Goal: Task Accomplishment & Management: Complete application form

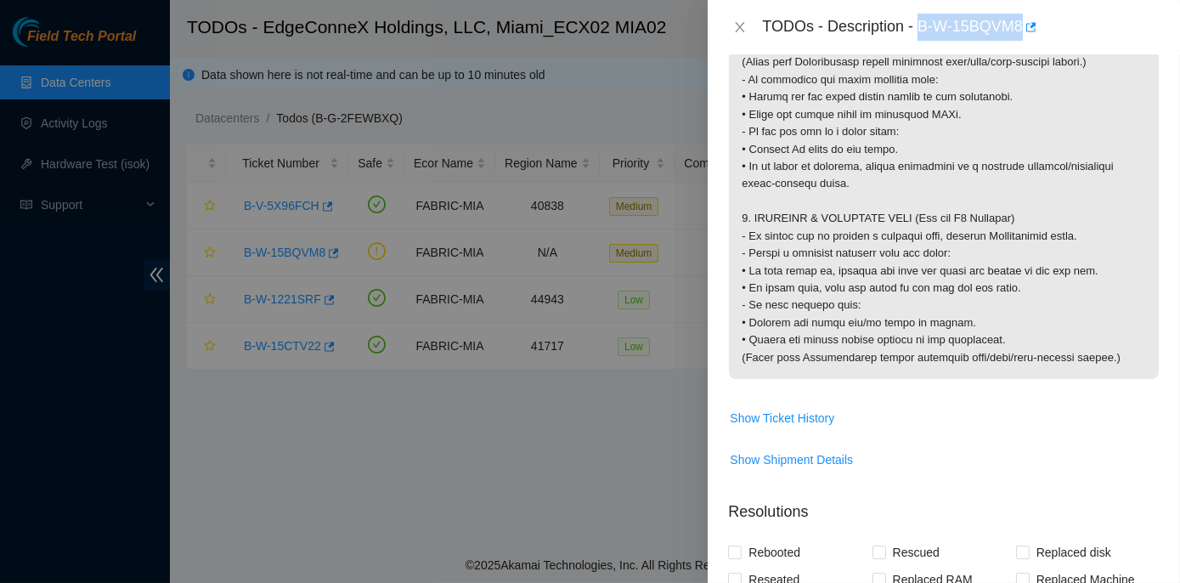
scroll to position [1730, 0]
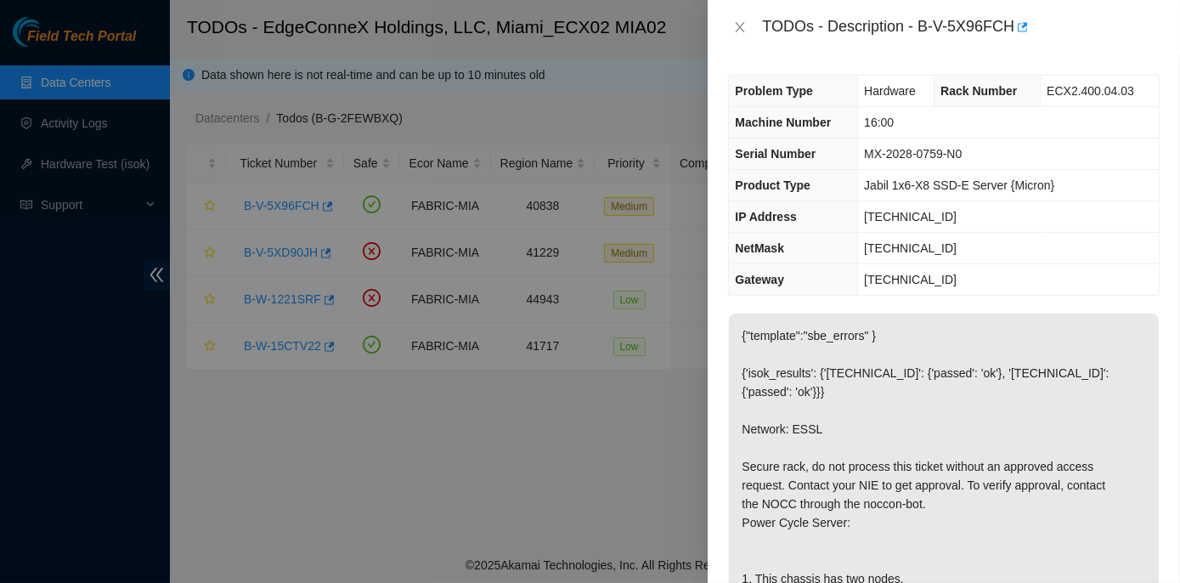
scroll to position [1003, 0]
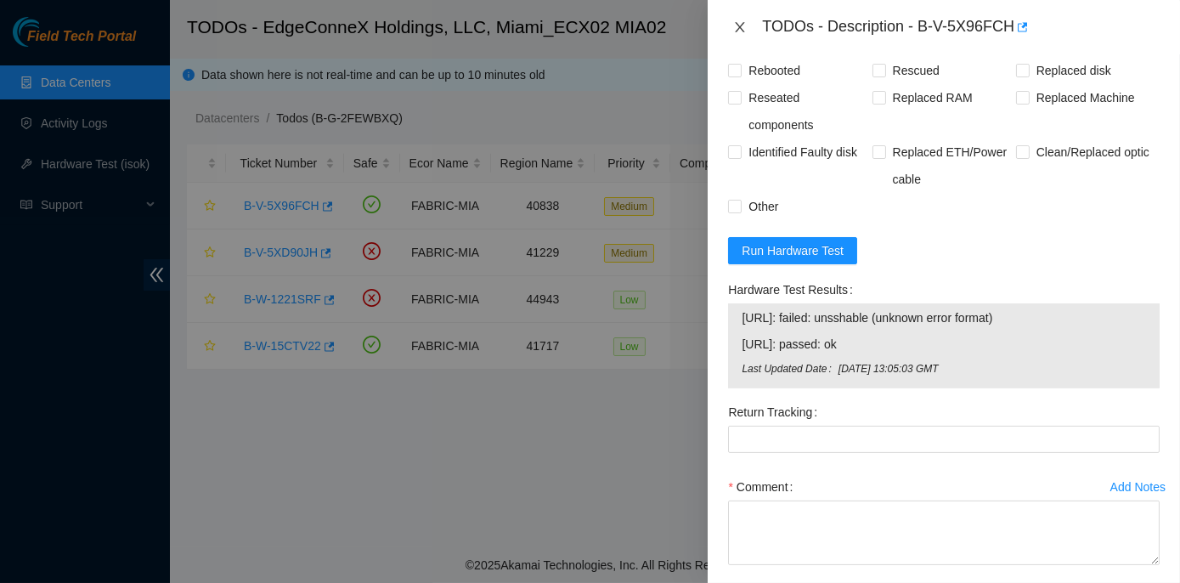
click at [737, 22] on icon "close" at bounding box center [740, 27] width 14 height 14
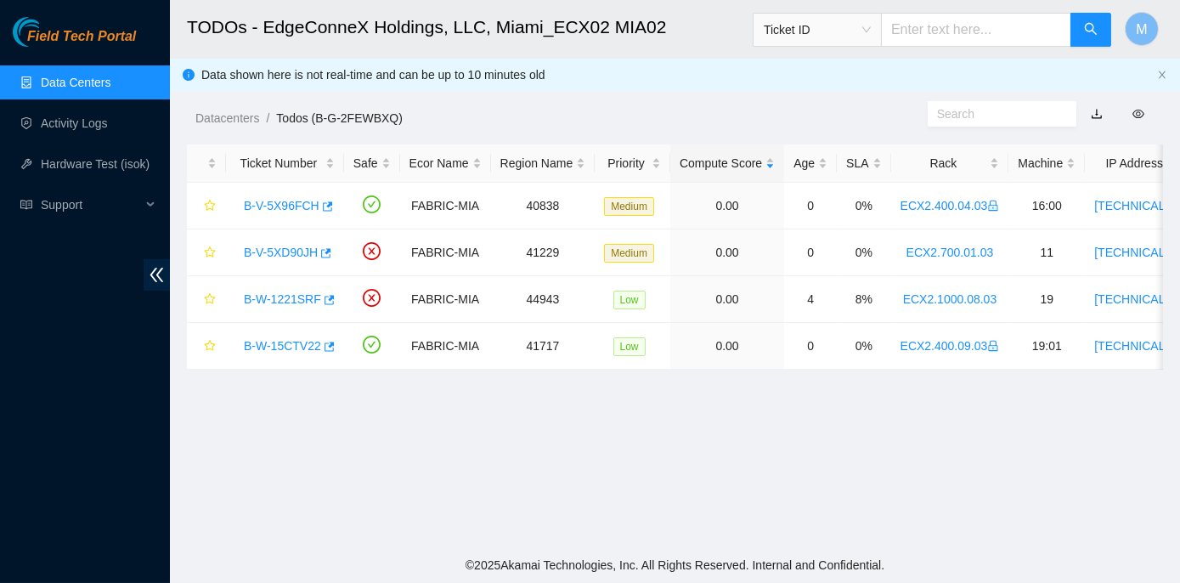
scroll to position [462, 0]
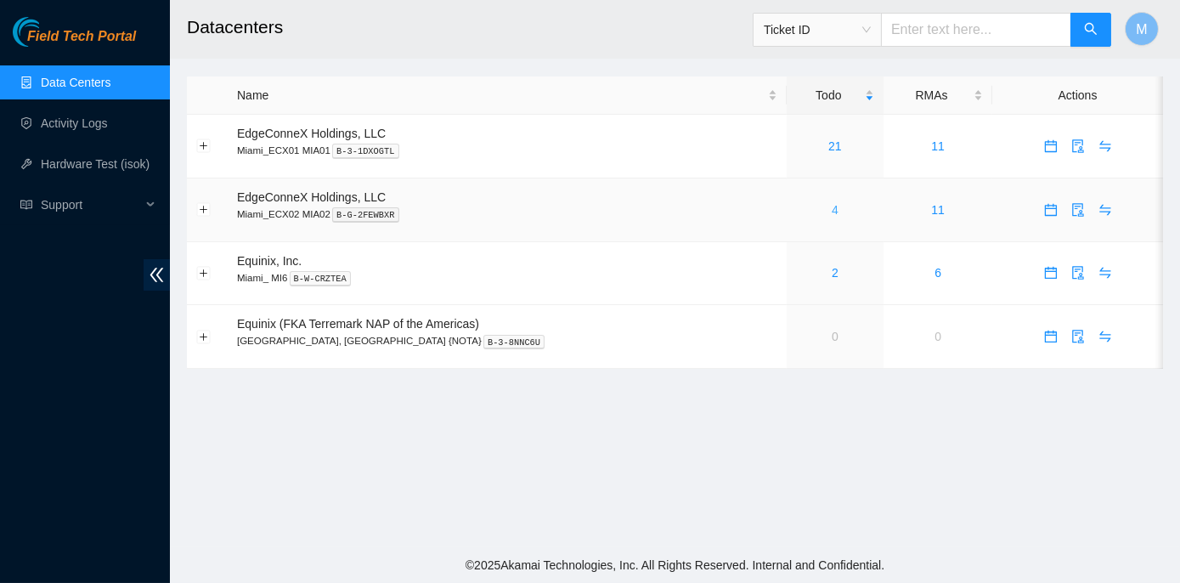
click at [832, 212] on link "4" at bounding box center [835, 210] width 7 height 14
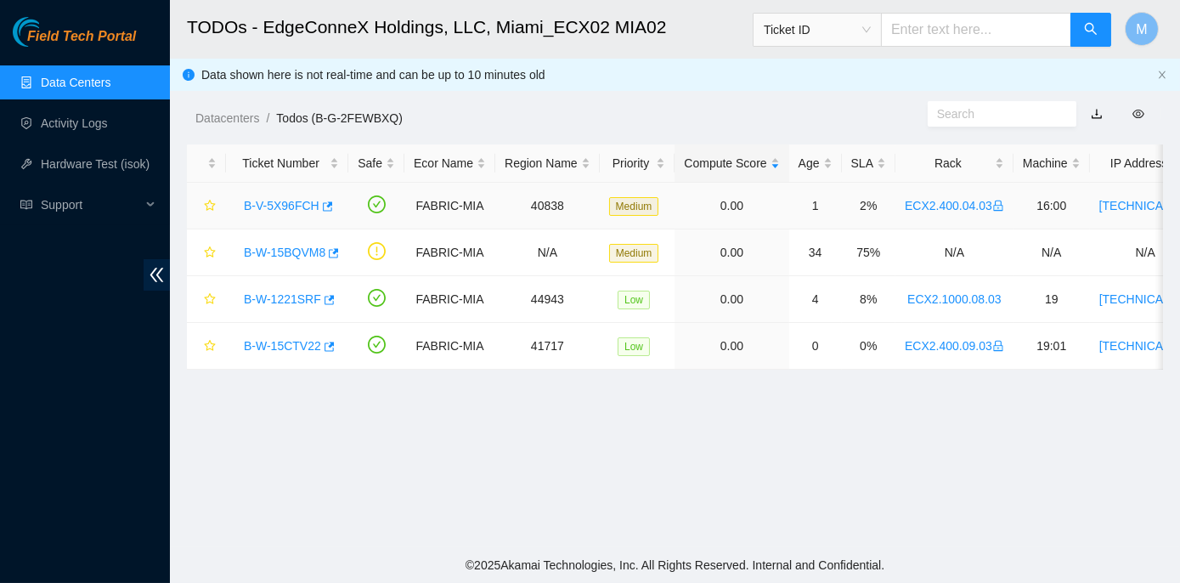
click at [255, 204] on link "B-V-5X96FCH" at bounding box center [282, 206] width 76 height 14
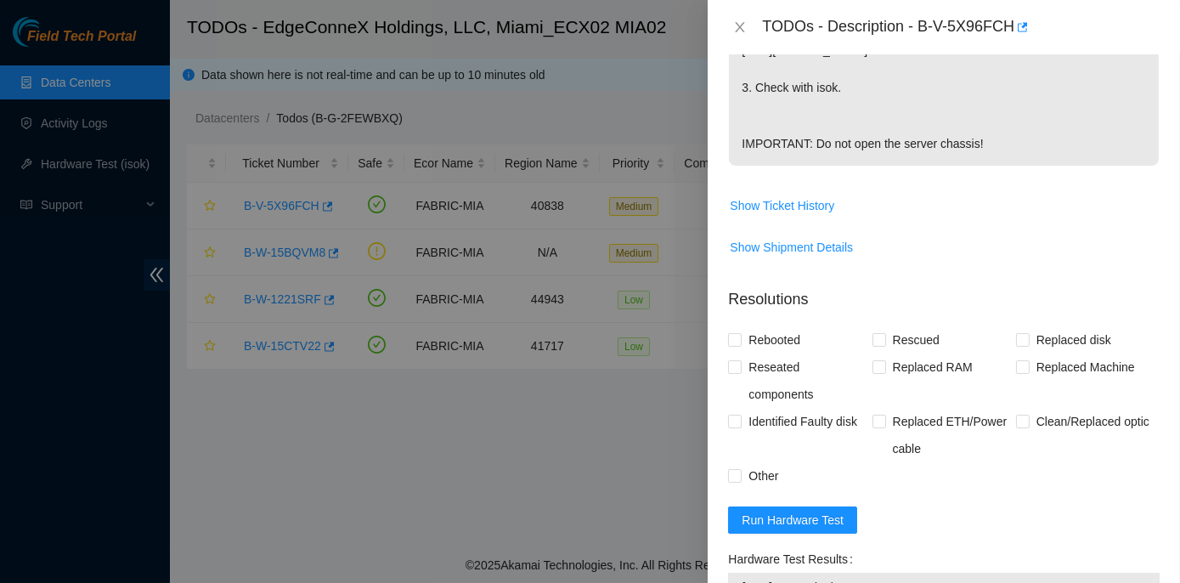
scroll to position [772, 0]
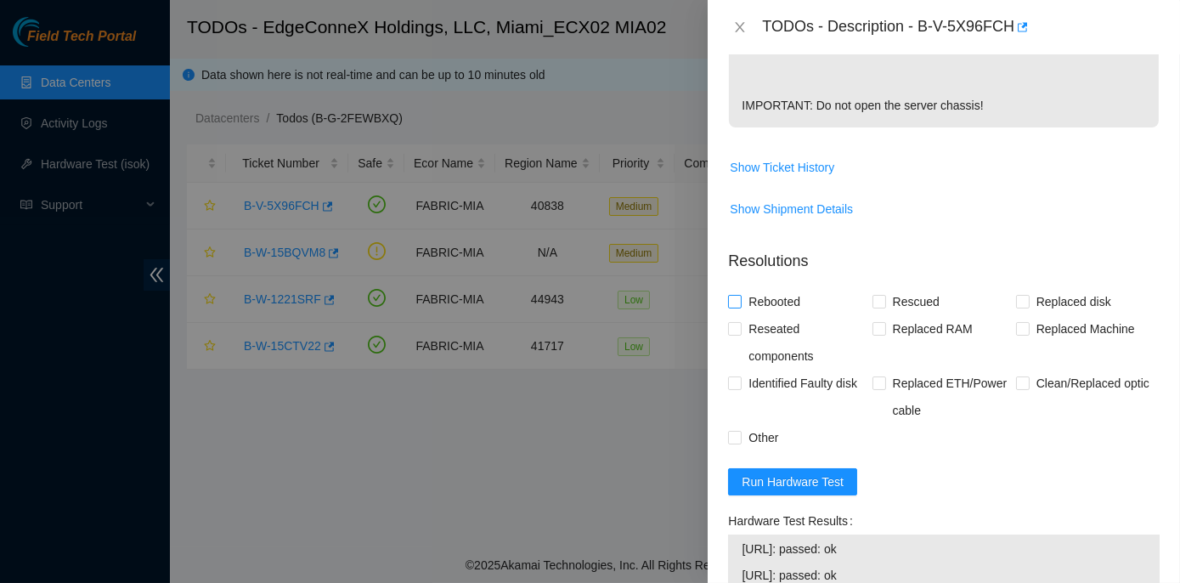
click at [740, 307] on input "Rebooted" at bounding box center [734, 301] width 12 height 12
checkbox input "true"
click at [877, 307] on input "Rescued" at bounding box center [878, 301] width 12 height 12
checkbox input "true"
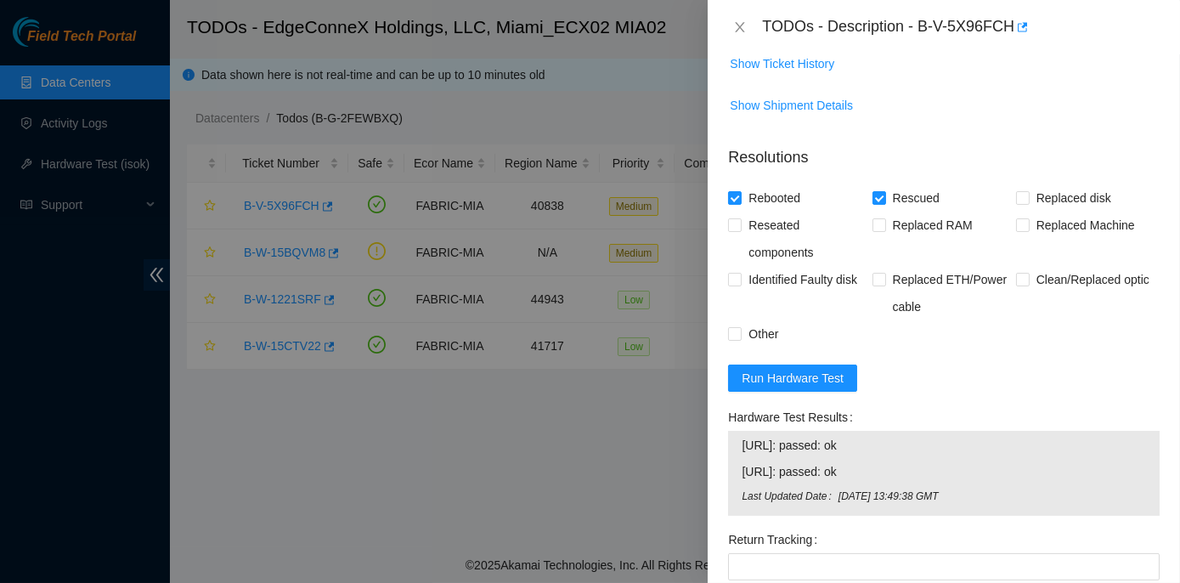
scroll to position [1119, 0]
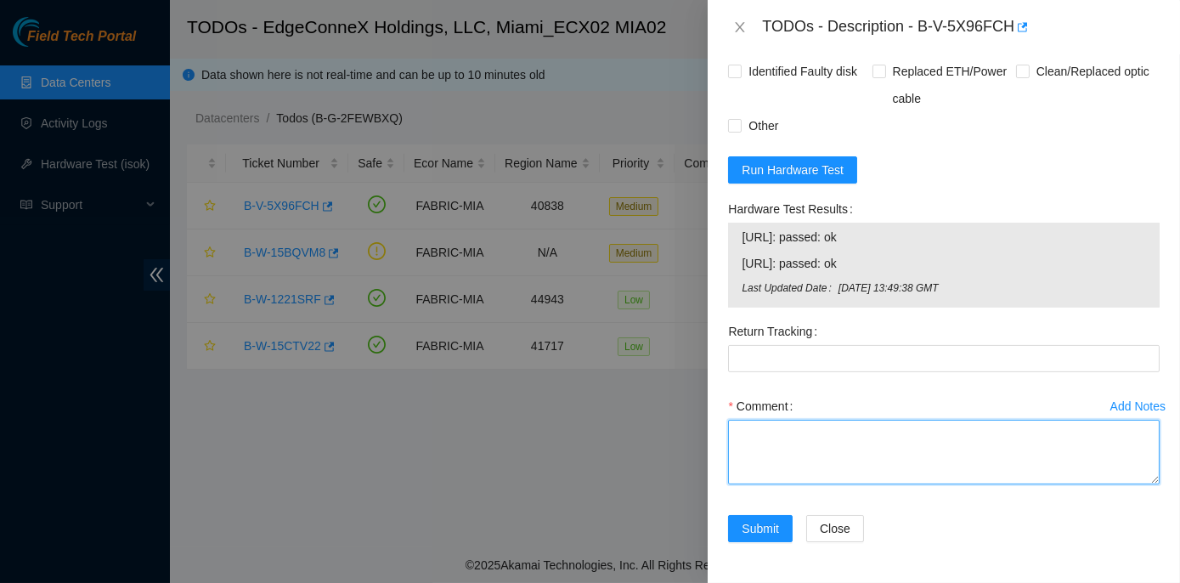
paste textarea "Secure Rack Access request: B-V-5XXZX57 NOCC agent unlocked rids: sisingh has c…"
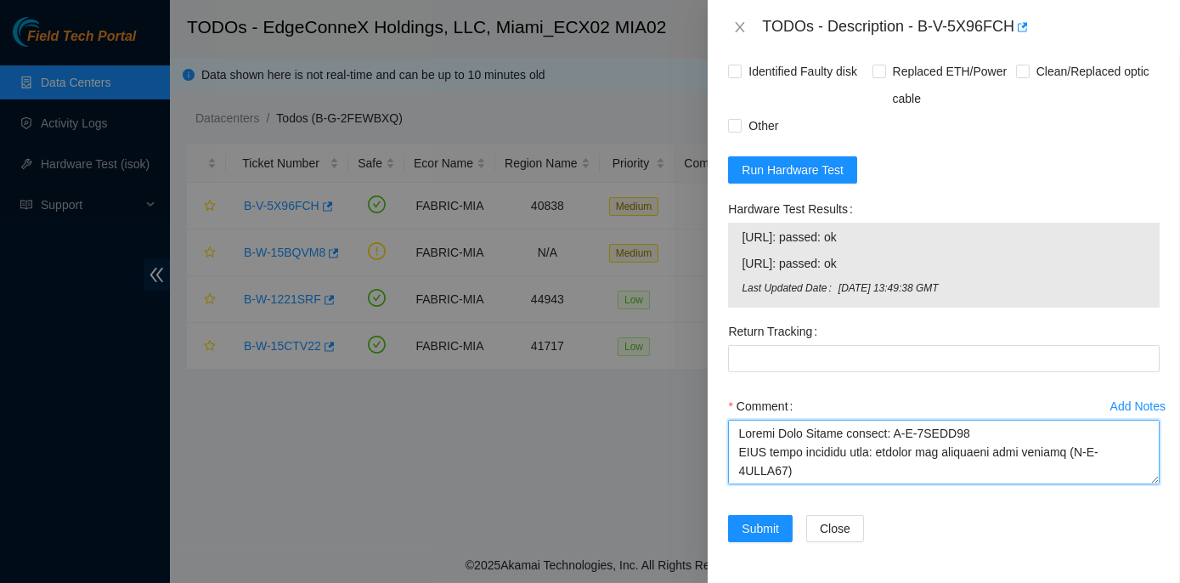
scroll to position [668, 0]
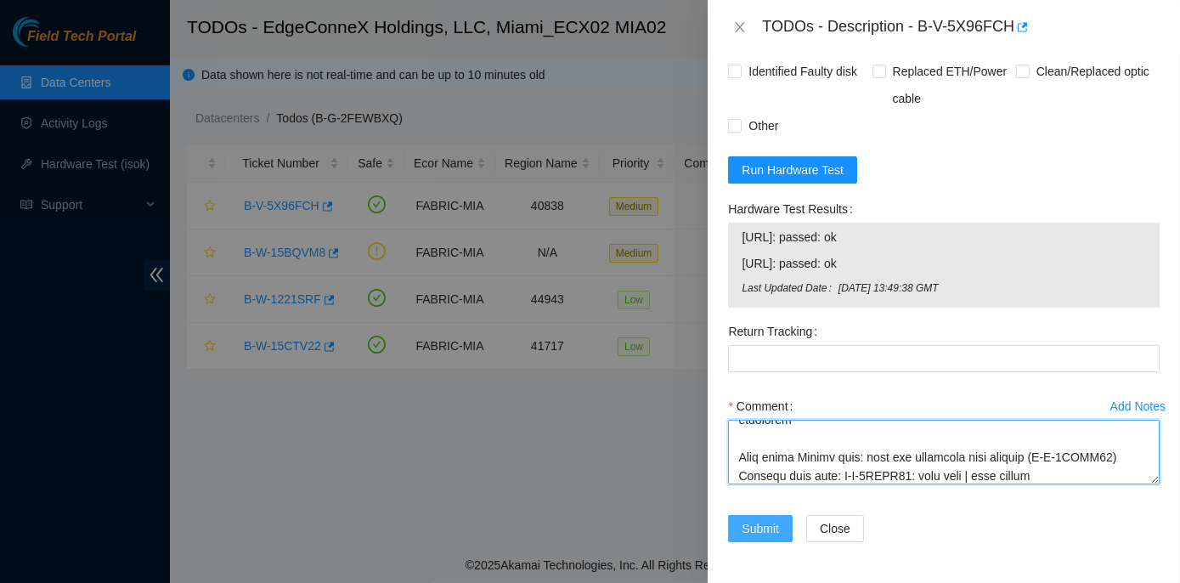
type textarea "Secure Rack Access request: B-V-5XXZX57 NOCC agent unlocked rids: sisingh has c…"
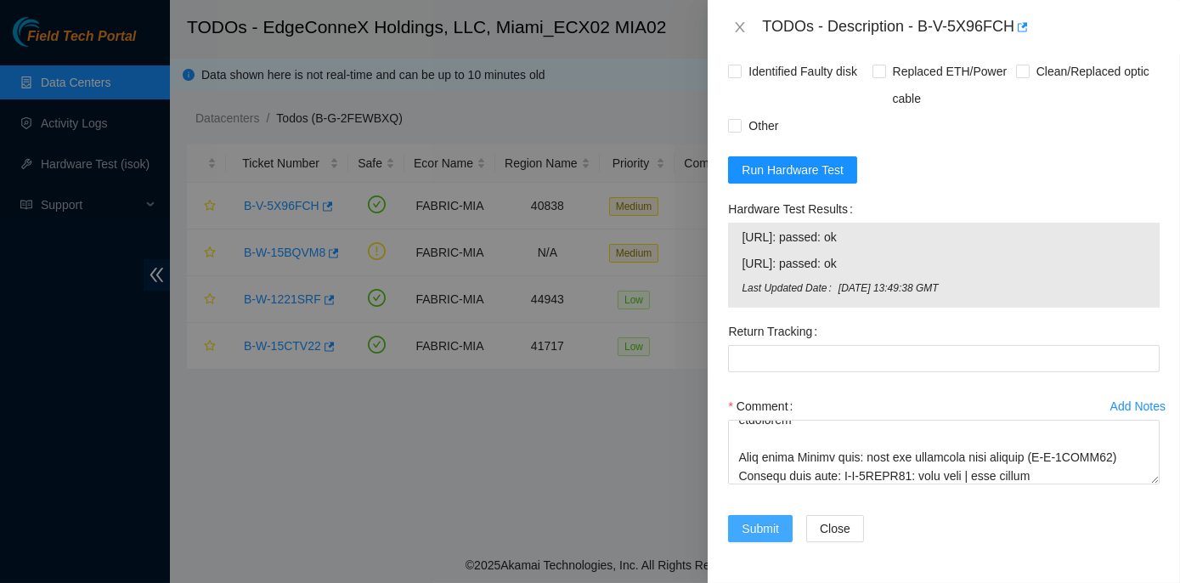
click at [763, 523] on span "Submit" at bounding box center [760, 528] width 37 height 19
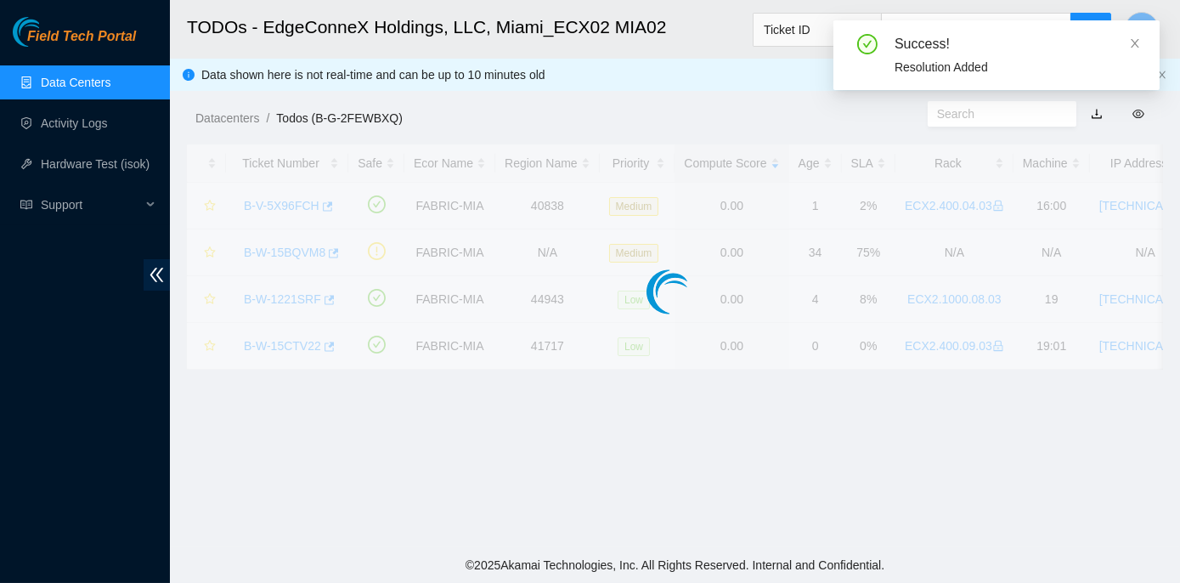
scroll to position [473, 0]
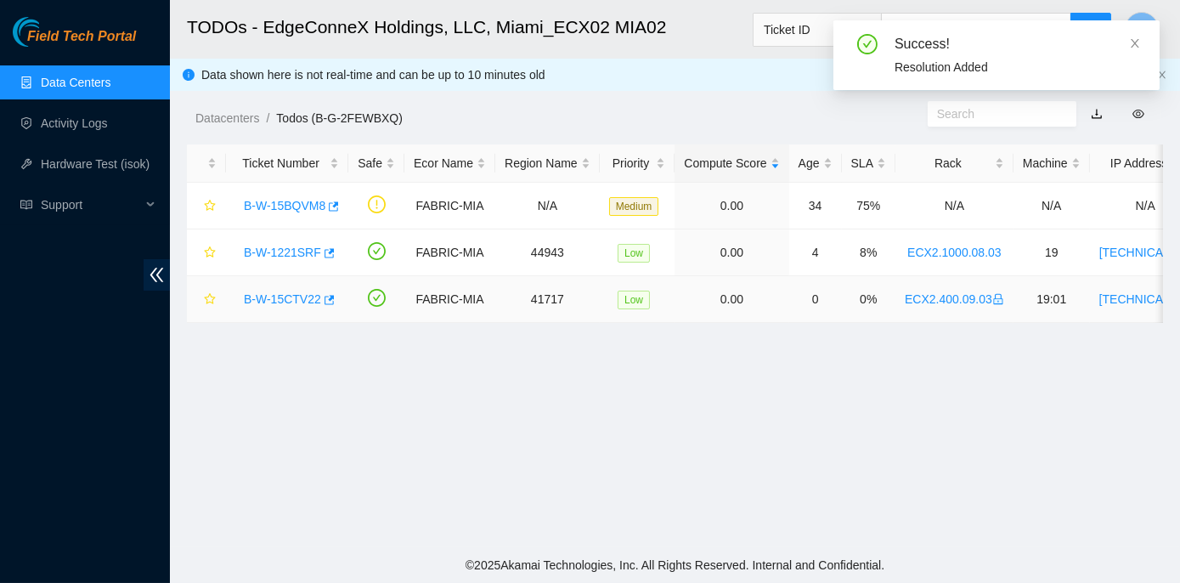
click at [280, 299] on link "B-W-15CTV22" at bounding box center [282, 299] width 77 height 14
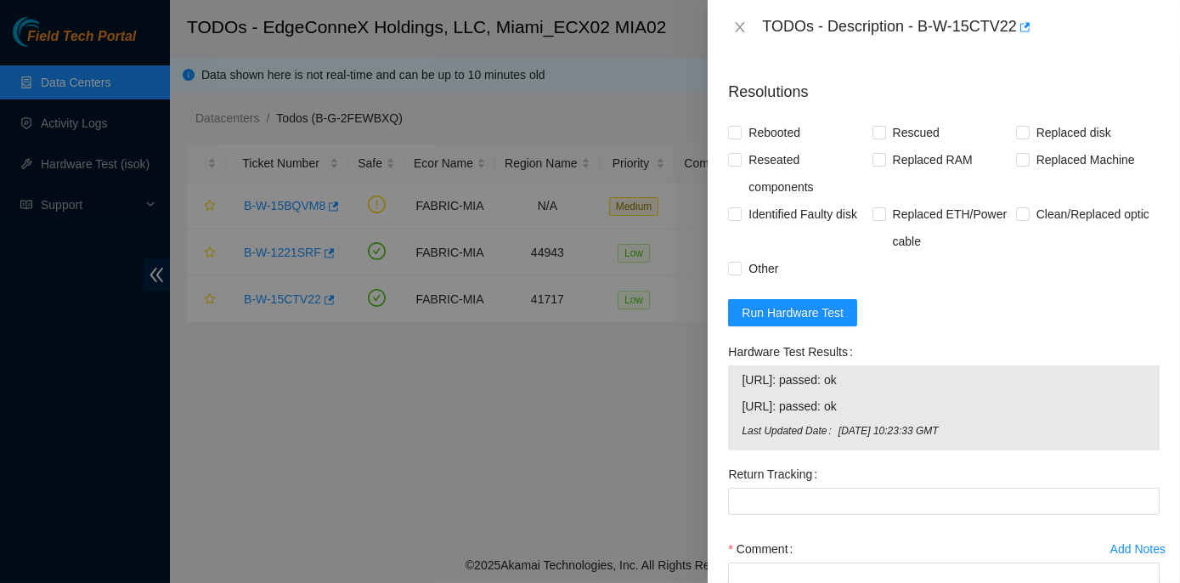
scroll to position [1766, 0]
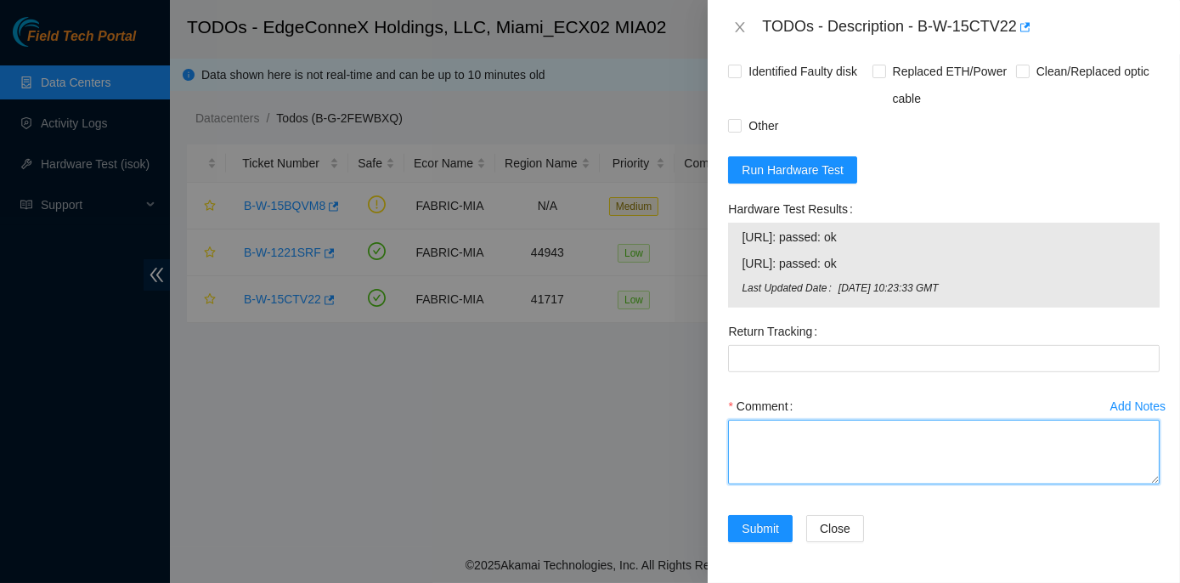
click at [760, 431] on textarea "Comment" at bounding box center [944, 452] width 432 height 65
paste textarea "Rack No: ECX2.400.09.03 Machine No: 19:01 IP : 23.49.255.41 Serial No: MX-2103-…"
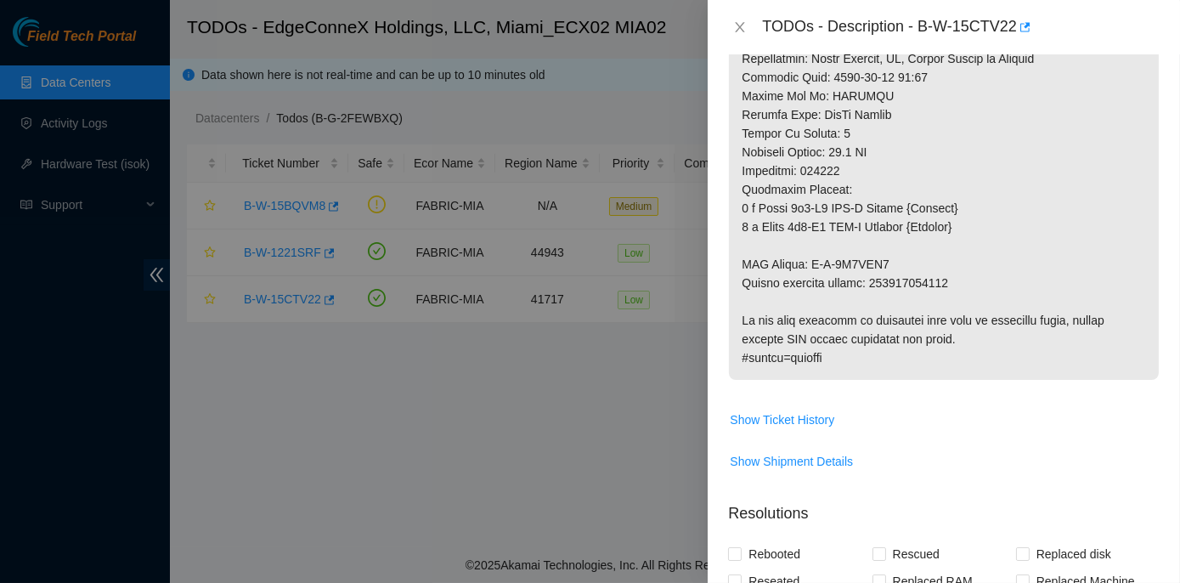
scroll to position [1148, 0]
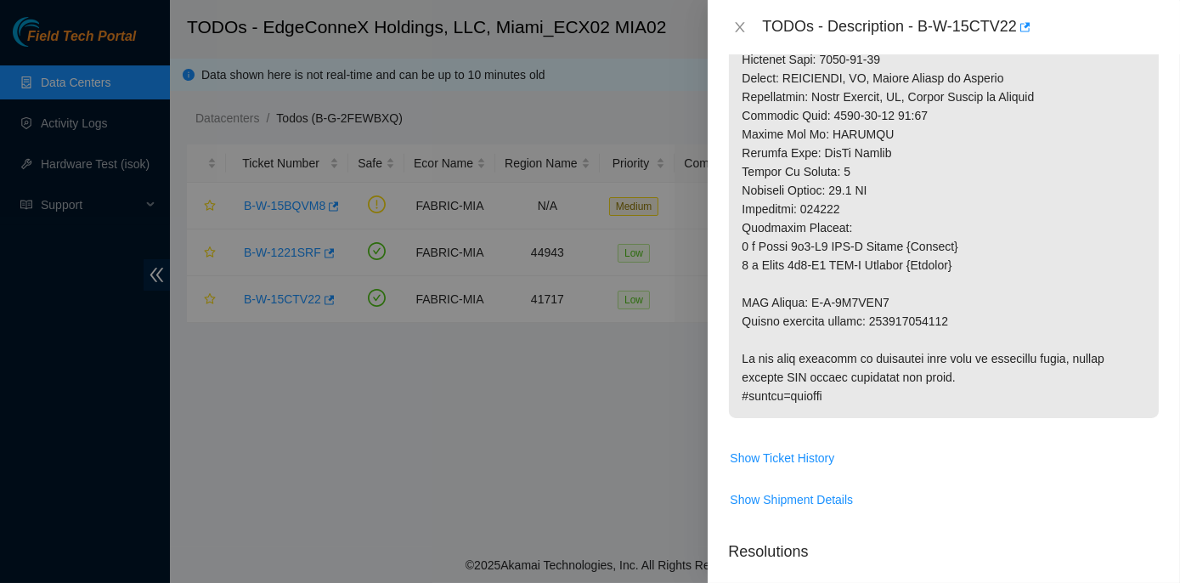
type textarea "Rack No: ECX2.400.09.03 Machine No: 19:01 IP : 23.49.255.41 Serial No: MX-2103-…"
drag, startPoint x: 872, startPoint y: 339, endPoint x: 962, endPoint y: 335, distance: 91.0
copy p "417328430045"
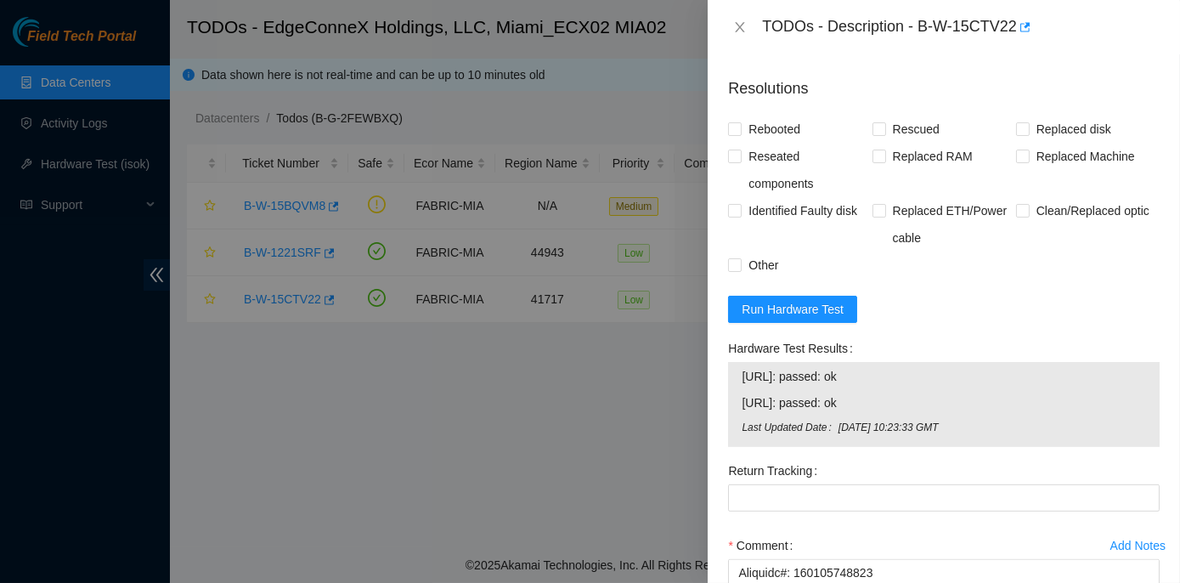
scroll to position [1766, 0]
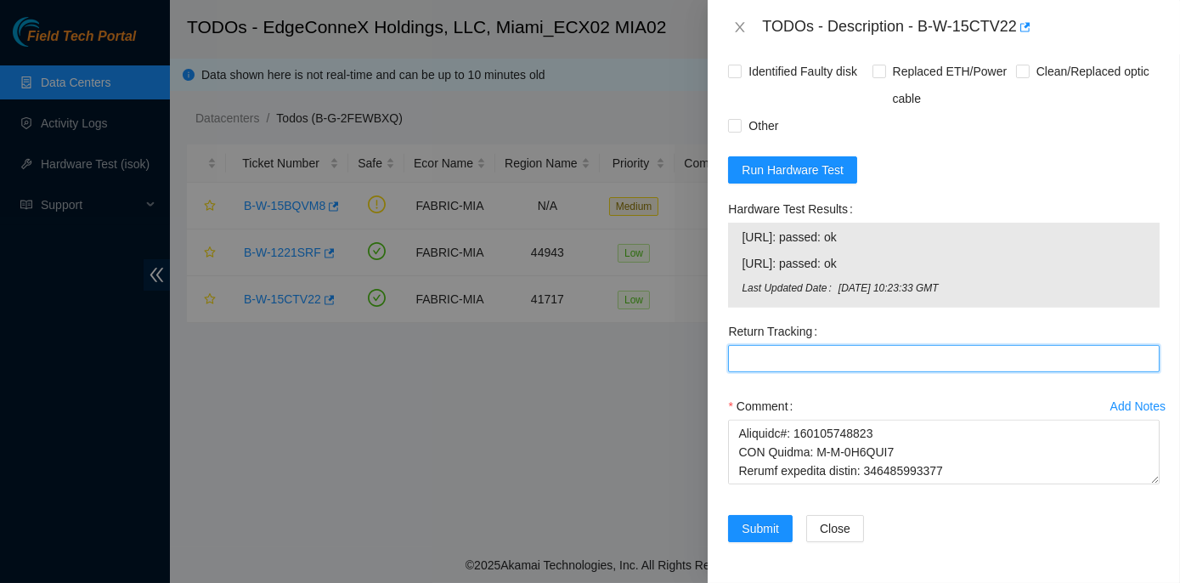
click at [747, 358] on Tracking "Return Tracking" at bounding box center [944, 358] width 432 height 27
paste Tracking "417328430045"
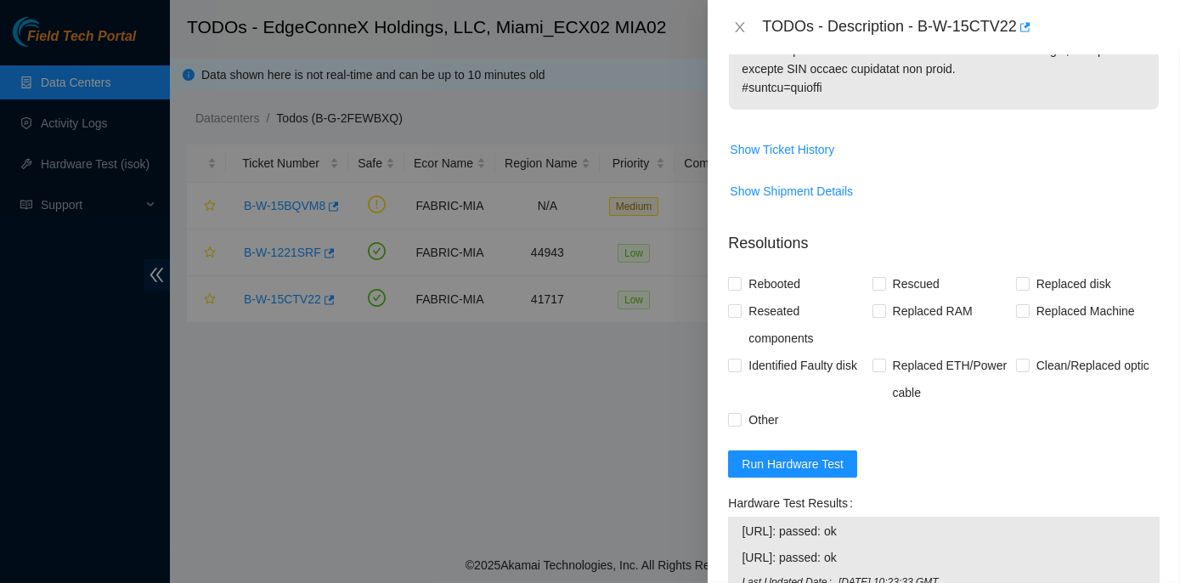
scroll to position [1379, 0]
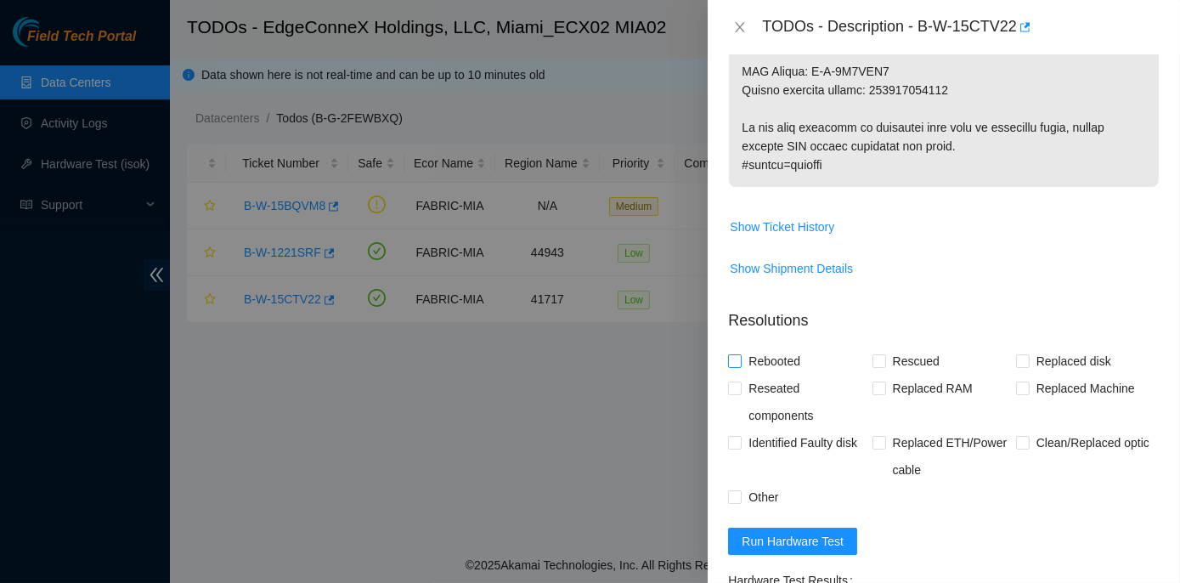
type Tracking "417328430045"
click at [735, 366] on input "Rebooted" at bounding box center [734, 360] width 12 height 12
checkbox input "true"
click at [1018, 393] on input "Replaced Machine" at bounding box center [1022, 387] width 12 height 12
checkbox input "true"
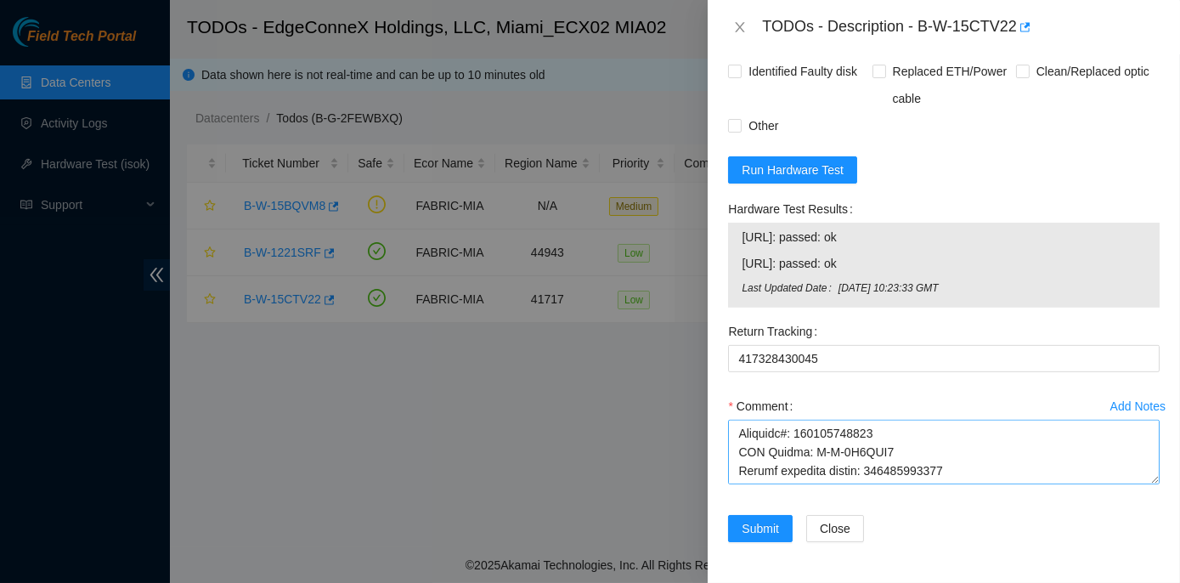
scroll to position [1233, 0]
click at [769, 527] on span "Submit" at bounding box center [760, 528] width 37 height 19
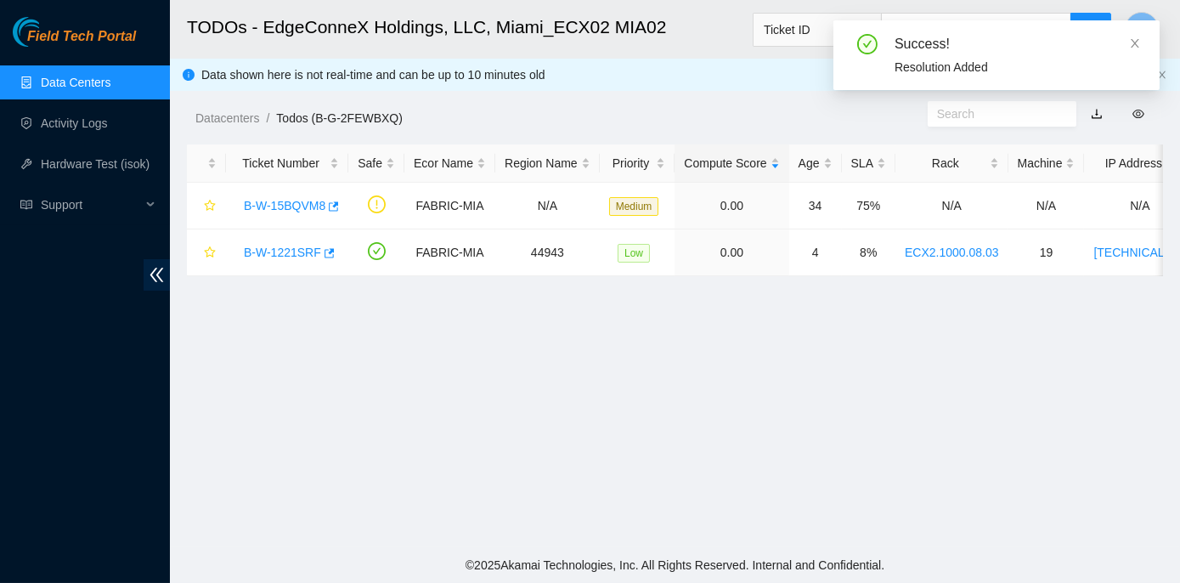
scroll to position [473, 0]
